Goal: Task Accomplishment & Management: Use online tool/utility

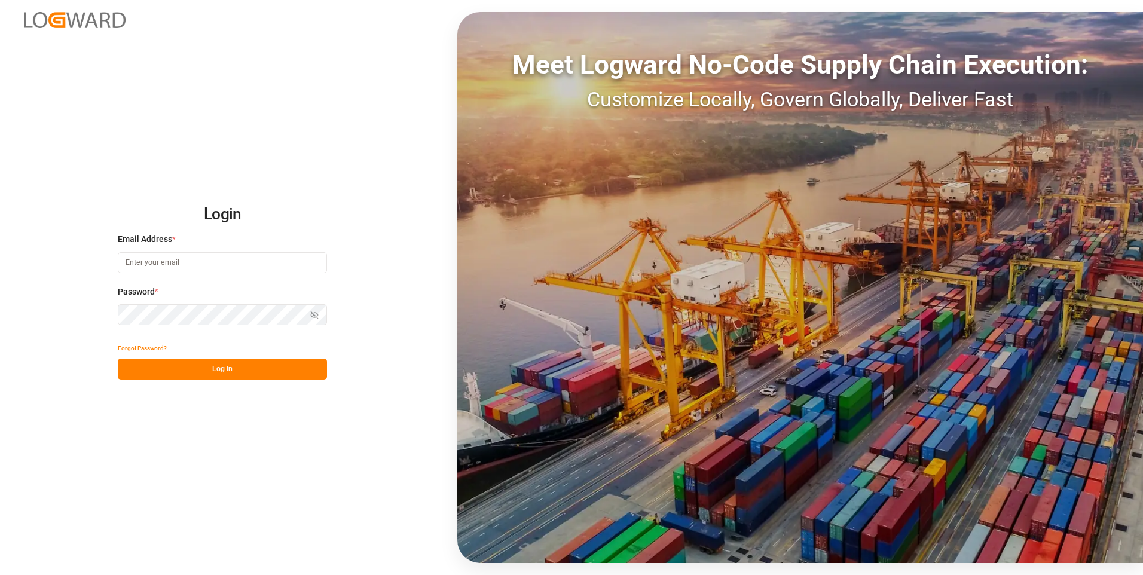
type input "[EMAIL_ADDRESS][DOMAIN_NAME]"
click at [255, 372] on button "Log In" at bounding box center [222, 369] width 209 height 21
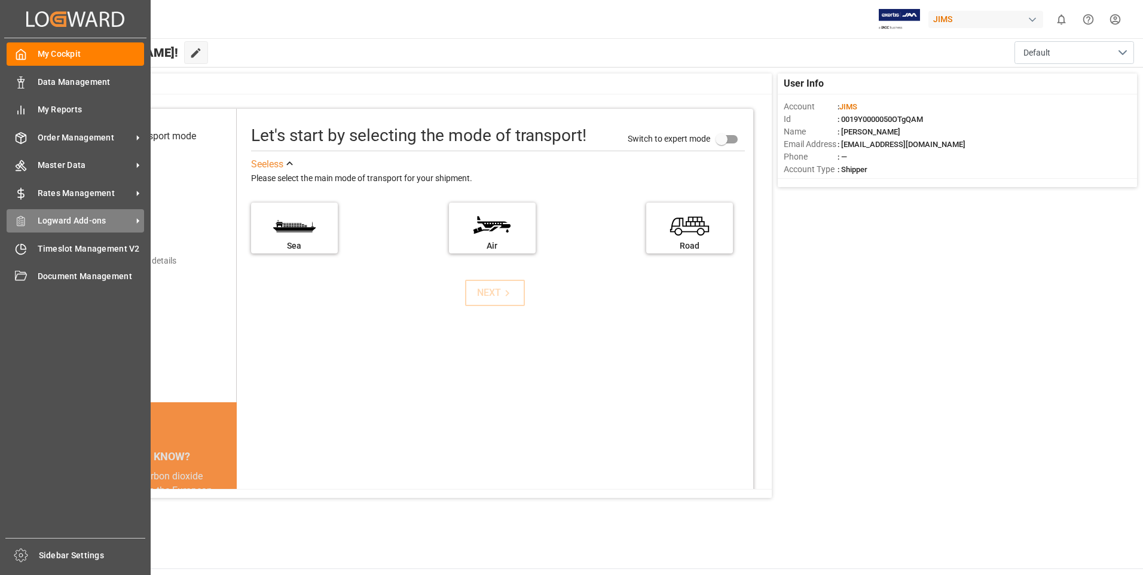
click at [64, 220] on span "Logward Add-ons" at bounding box center [85, 221] width 94 height 13
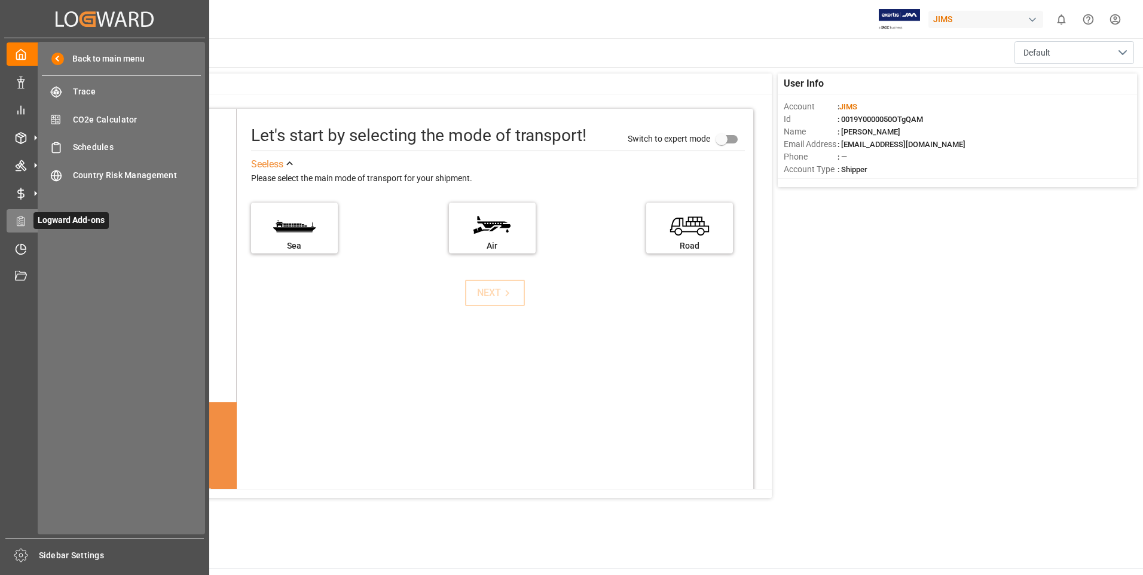
click at [64, 220] on span "Logward Add-ons" at bounding box center [70, 220] width 75 height 17
